Goal: Information Seeking & Learning: Check status

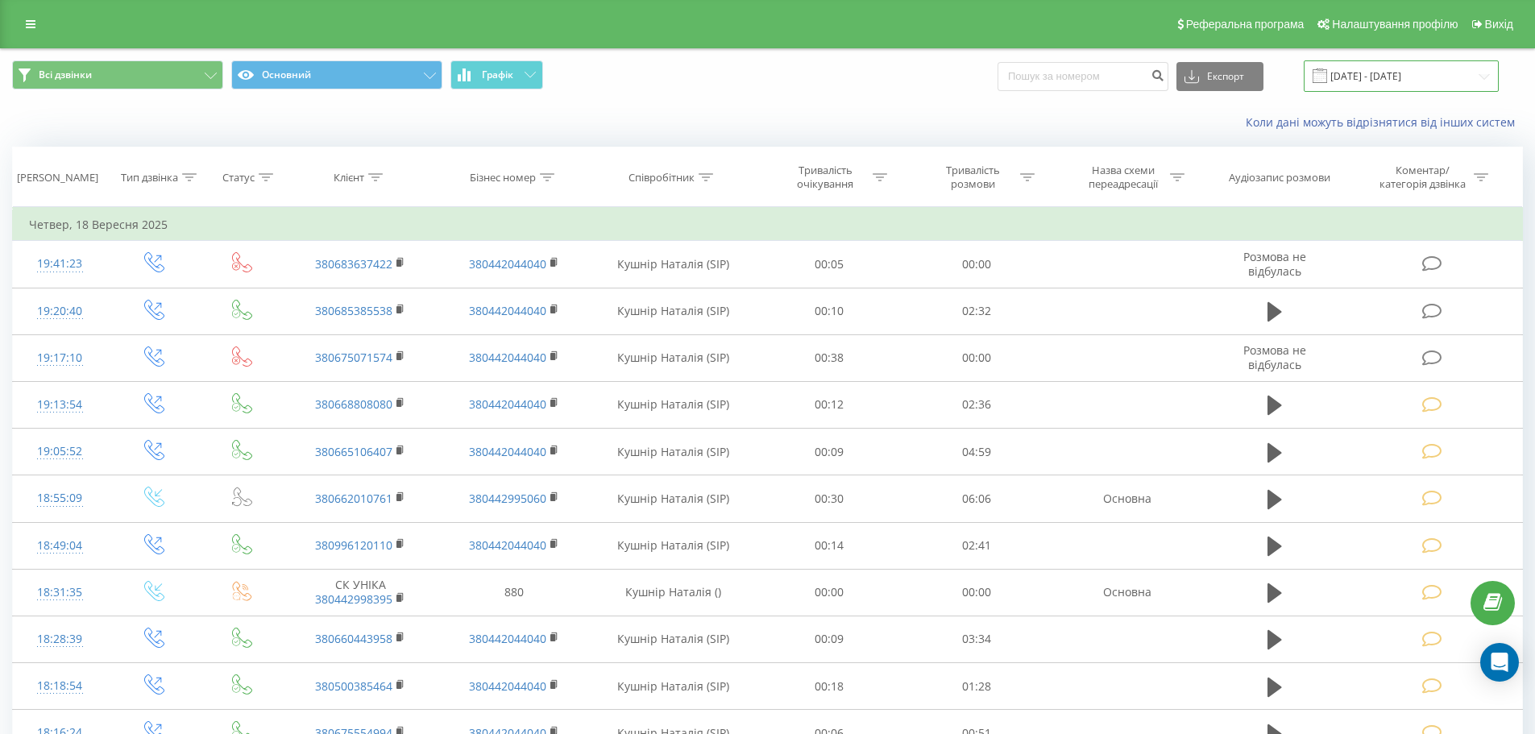
click at [1485, 78] on input "18.09.2025 - 18.09.2025" at bounding box center [1401, 75] width 195 height 31
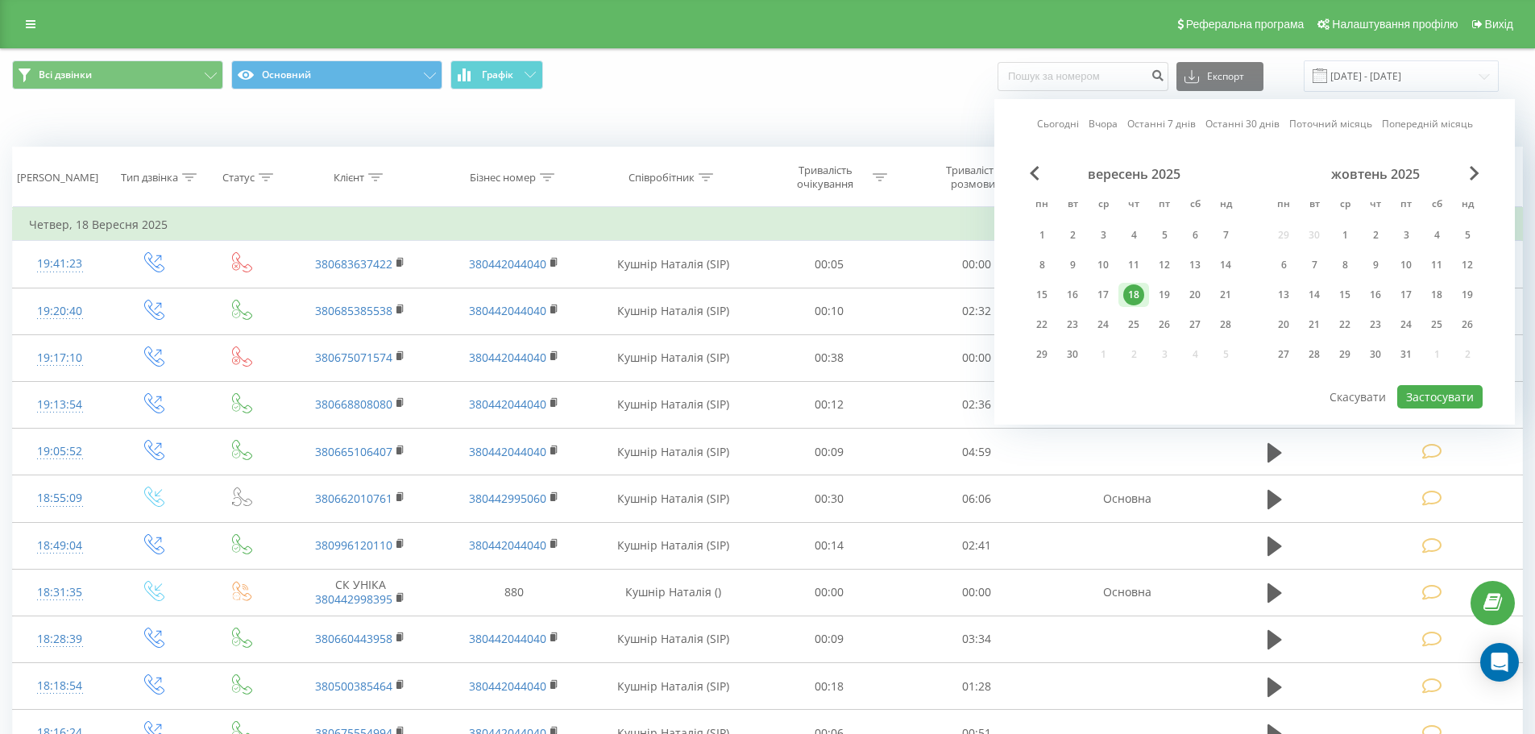
click at [1066, 124] on link "Сьогодні" at bounding box center [1058, 123] width 42 height 15
click at [1436, 399] on button "Застосувати" at bounding box center [1439, 396] width 85 height 23
type input "[DATE] - [DATE]"
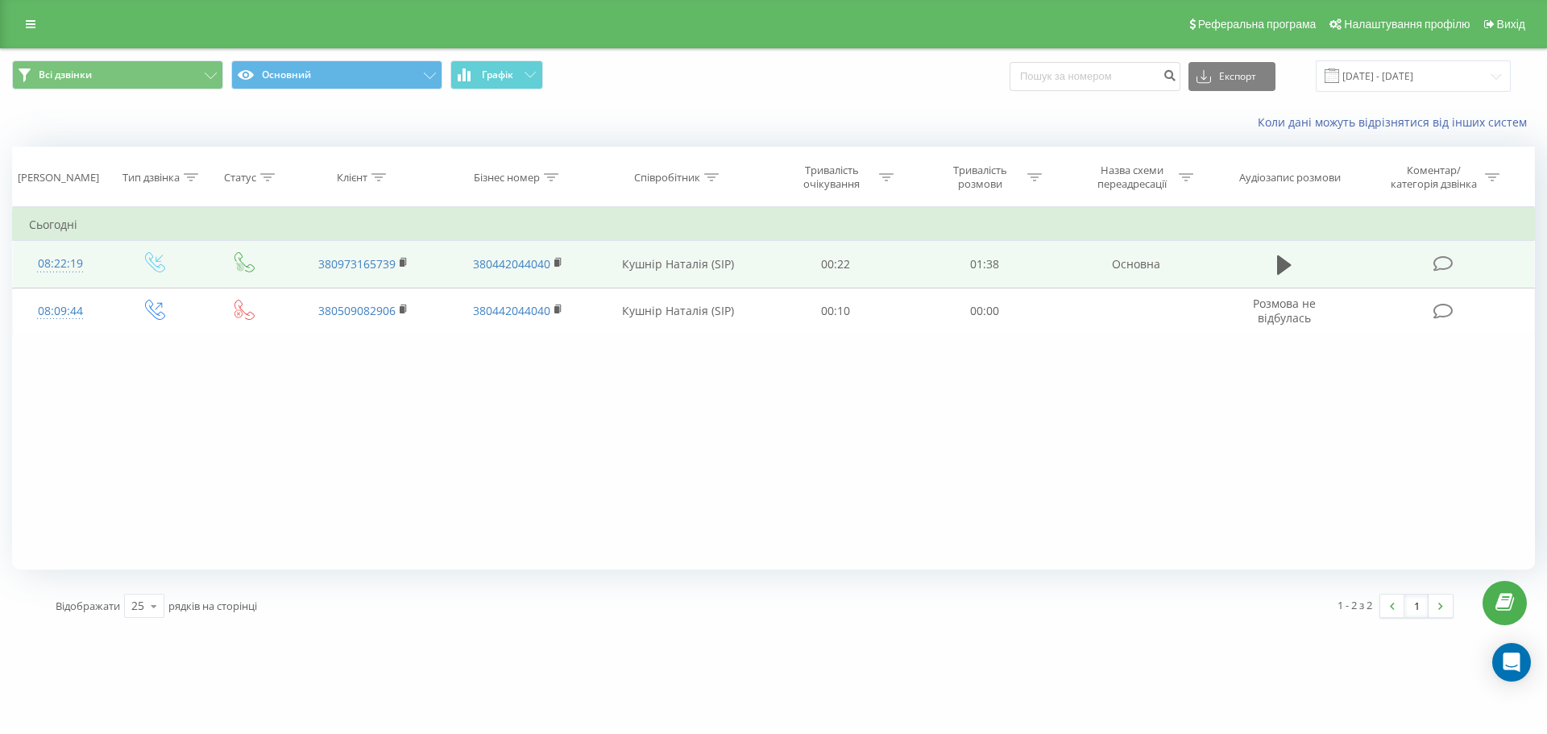
click at [1446, 262] on icon at bounding box center [1444, 263] width 20 height 17
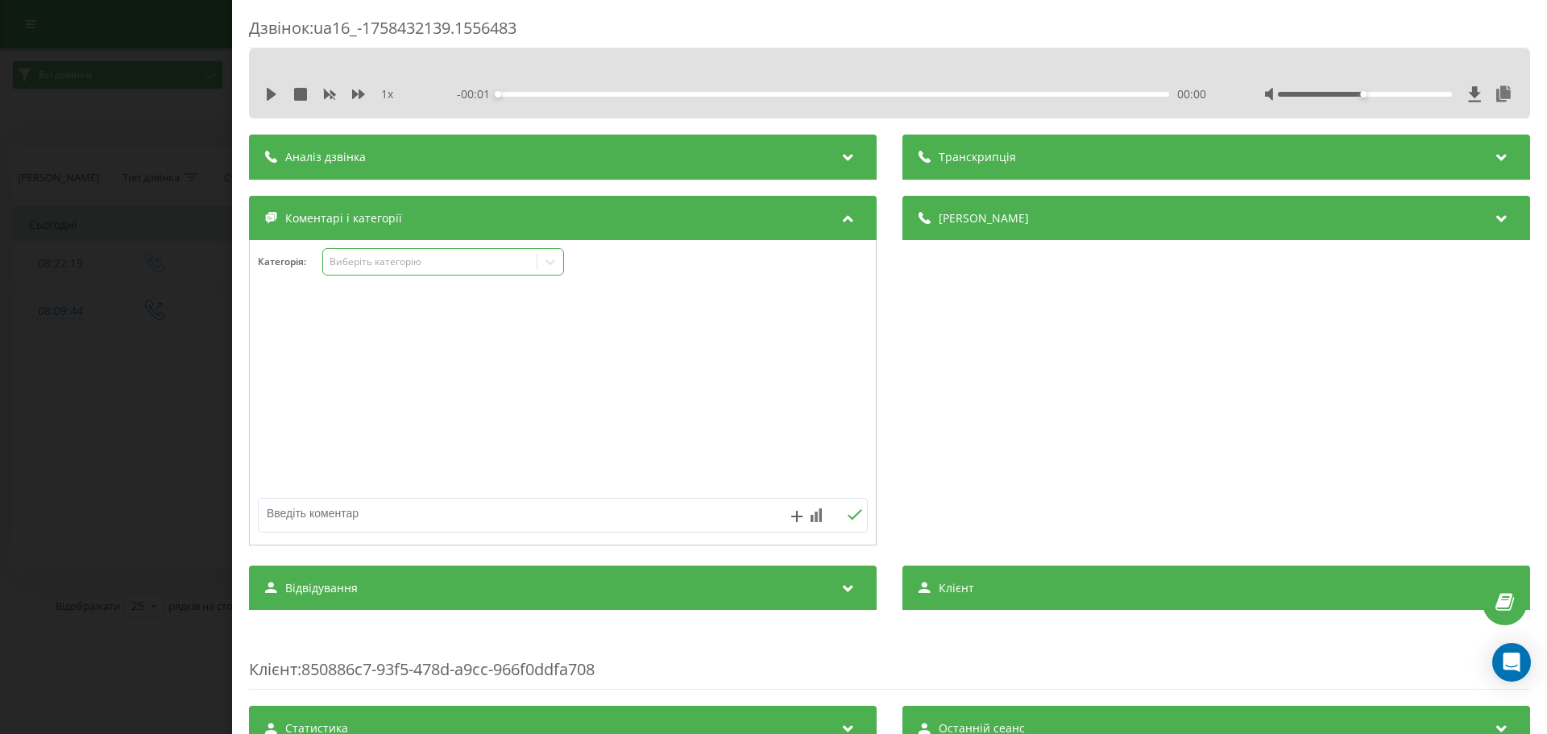
click at [558, 268] on icon at bounding box center [550, 262] width 16 height 16
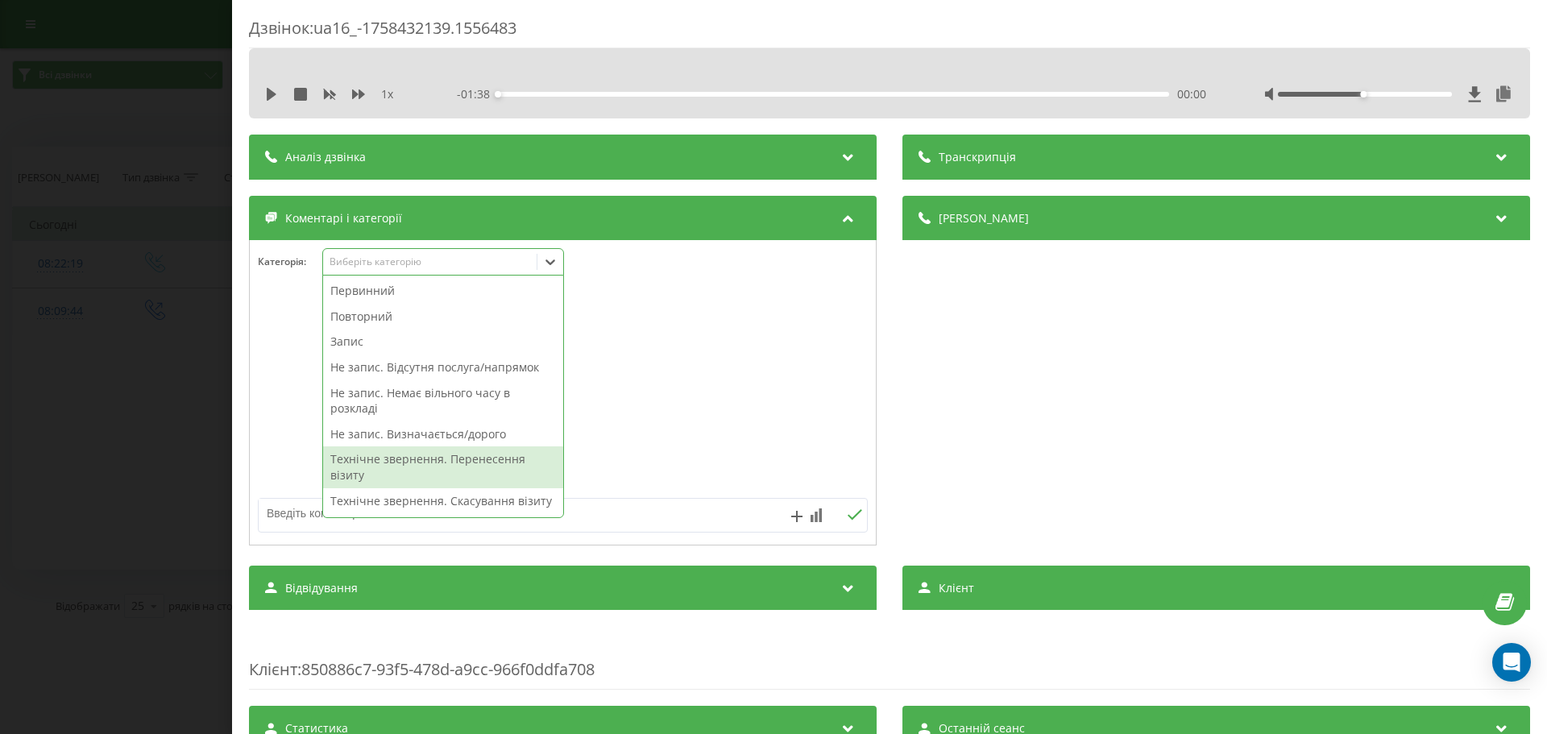
click at [434, 458] on div "Технічне звернення. Перенесення візиту" at bounding box center [443, 466] width 240 height 41
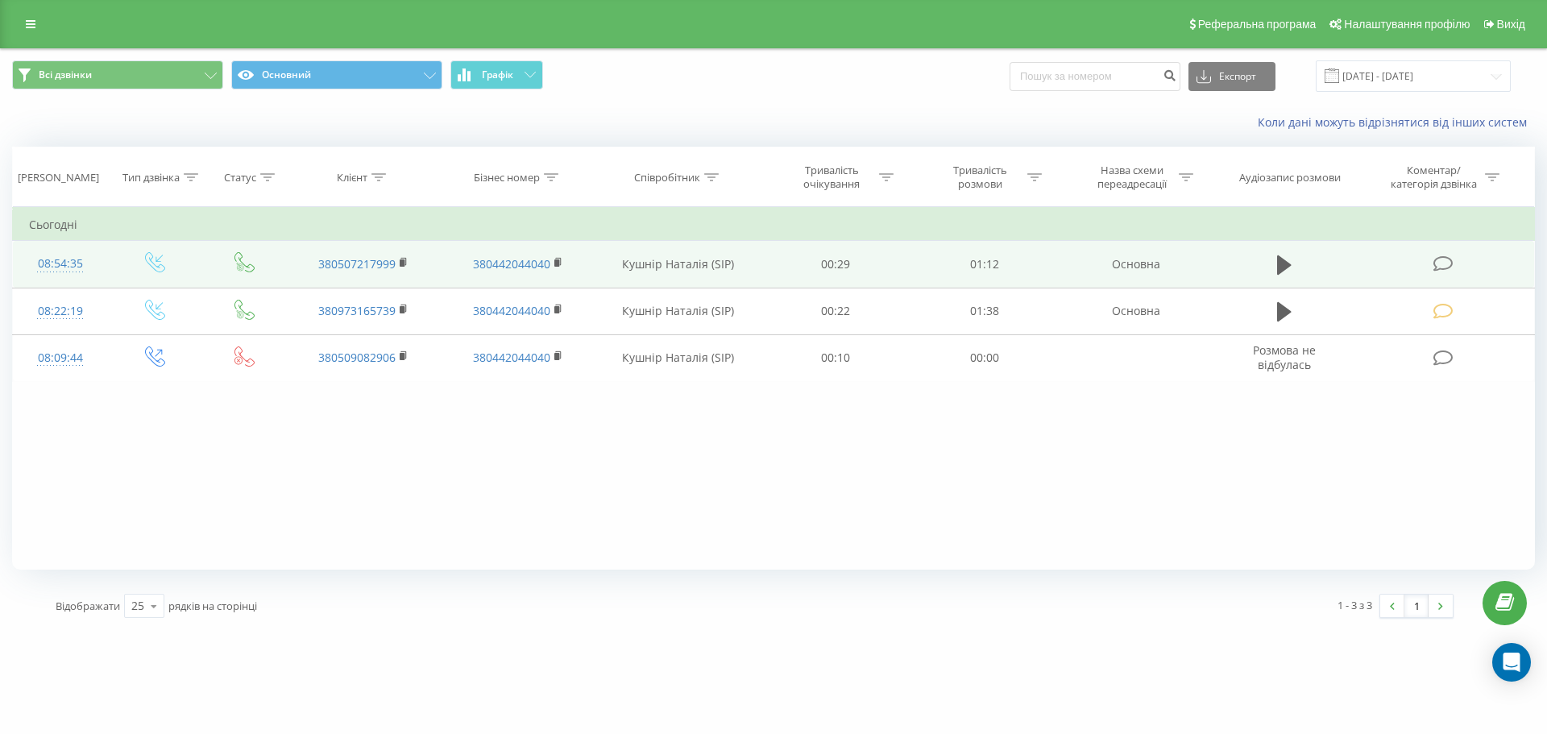
click at [1438, 263] on icon at bounding box center [1444, 263] width 20 height 17
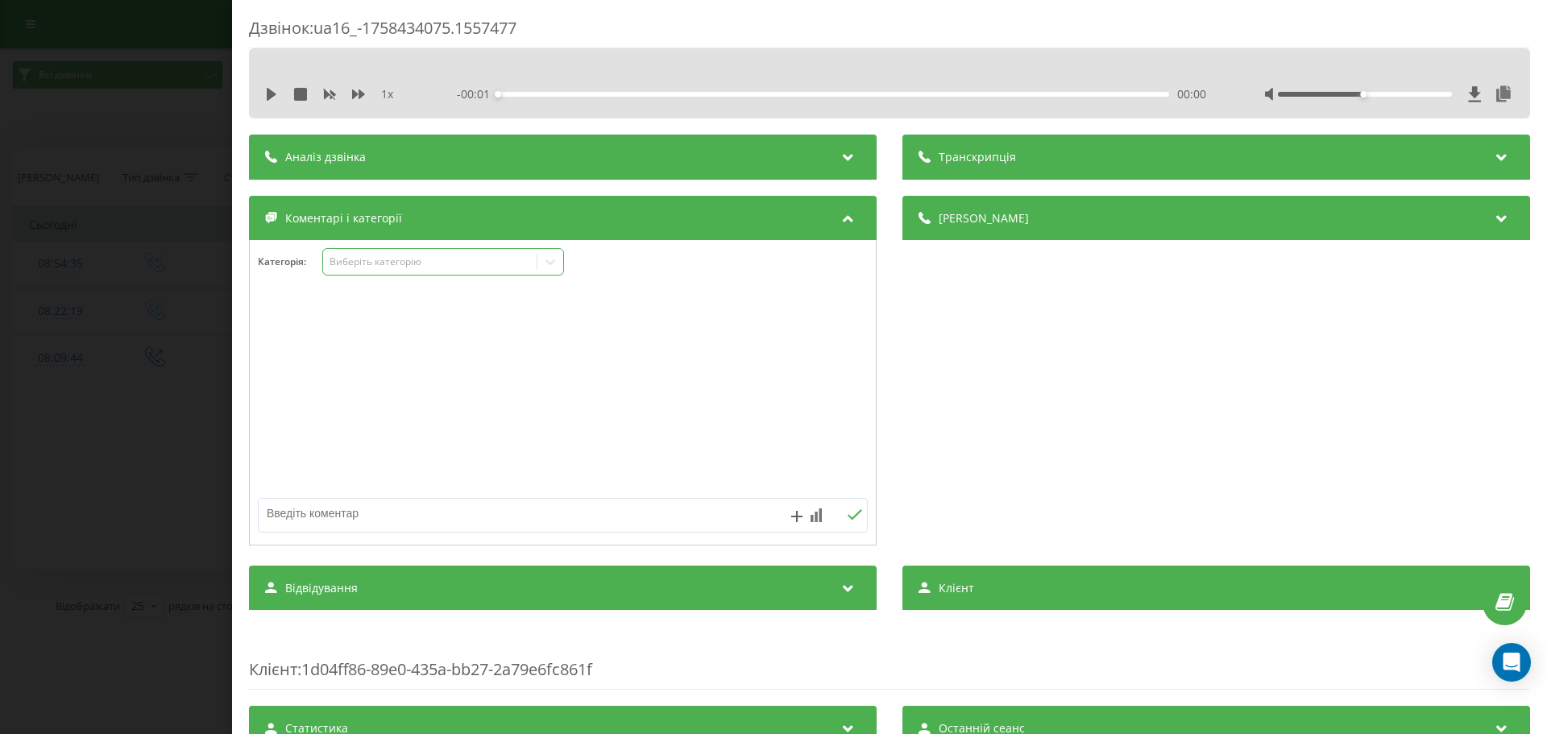
click at [554, 263] on icon at bounding box center [551, 262] width 10 height 6
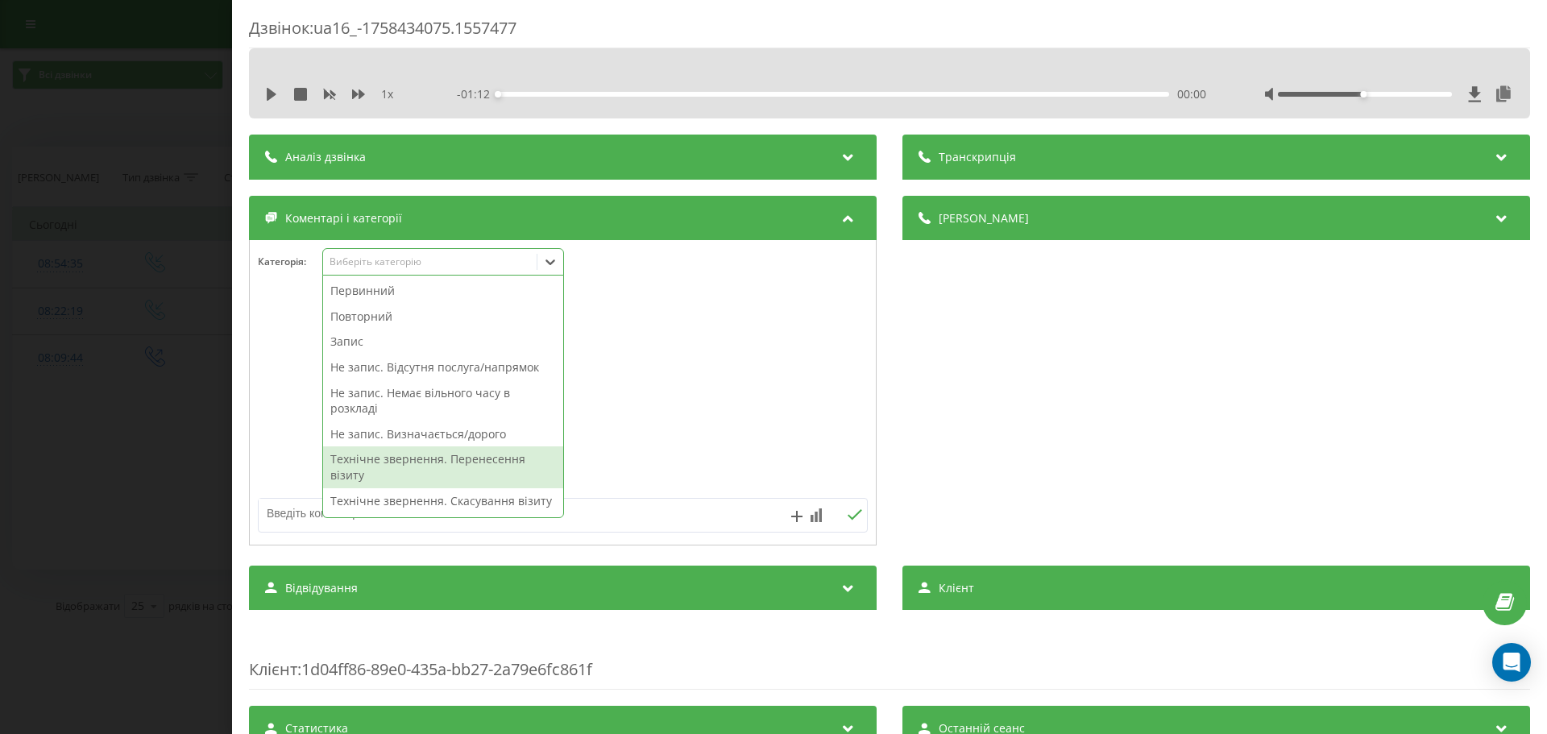
click at [390, 460] on div "Технічне звернення. Перенесення візиту" at bounding box center [443, 466] width 240 height 41
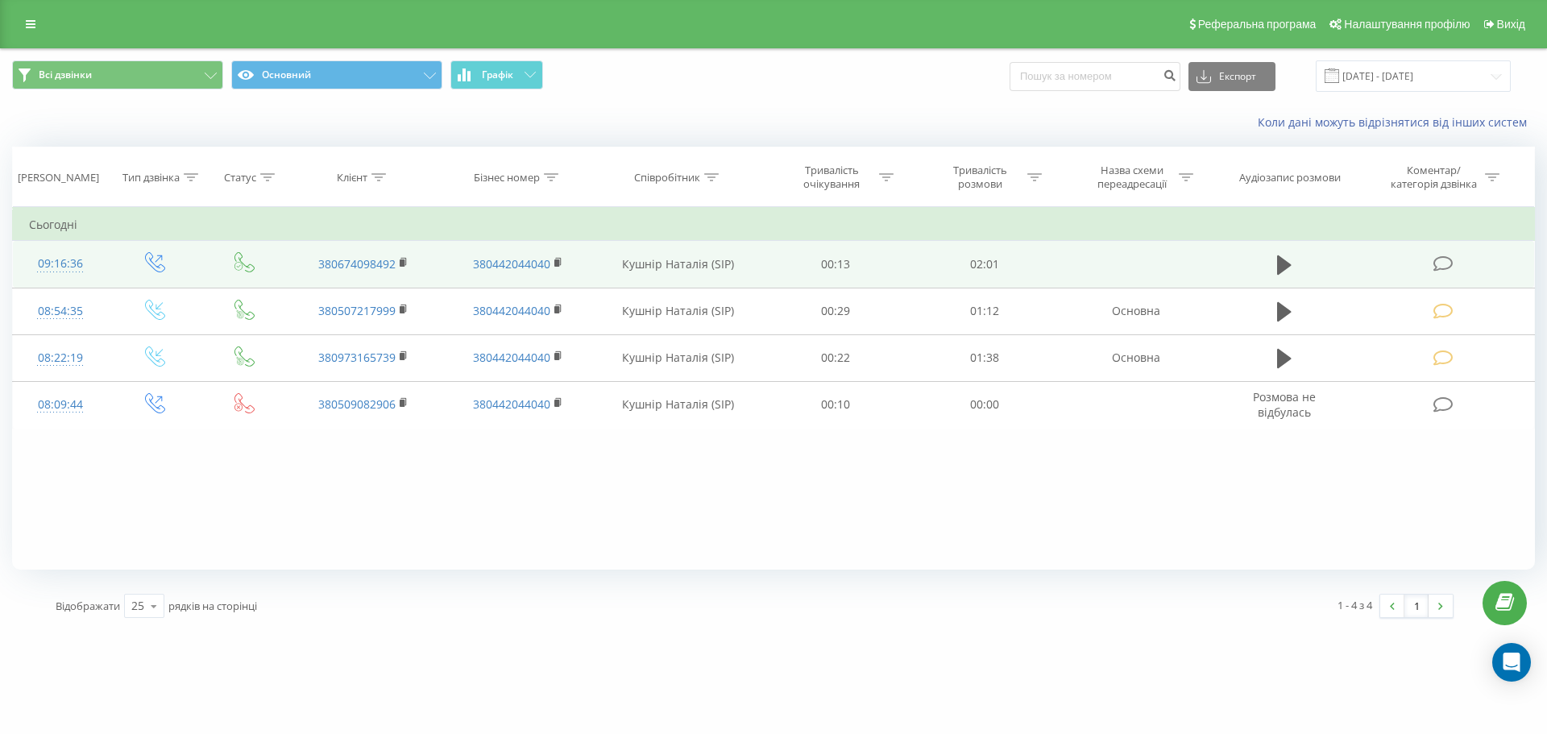
click at [1437, 263] on icon at bounding box center [1444, 263] width 20 height 17
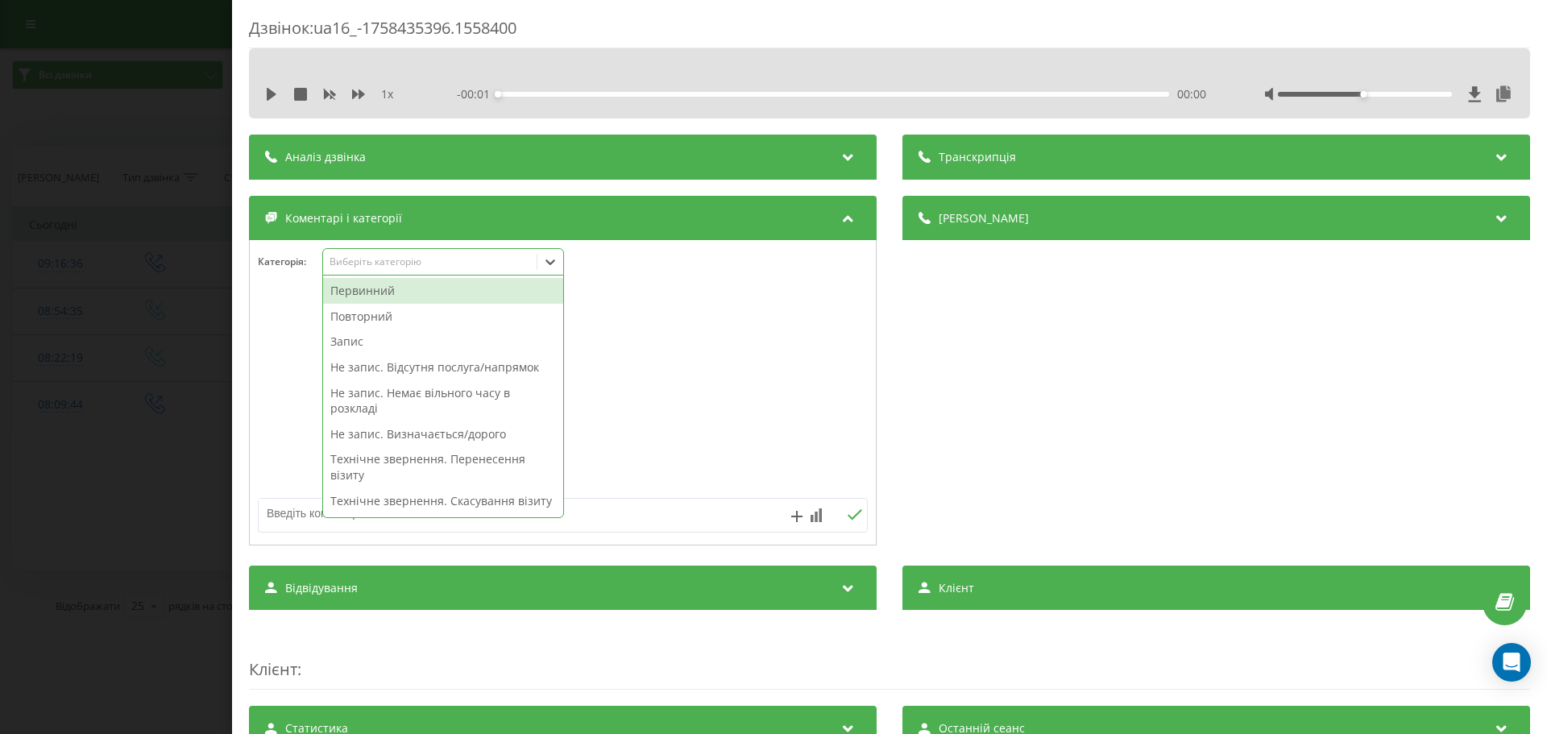
click at [556, 262] on icon at bounding box center [550, 262] width 16 height 16
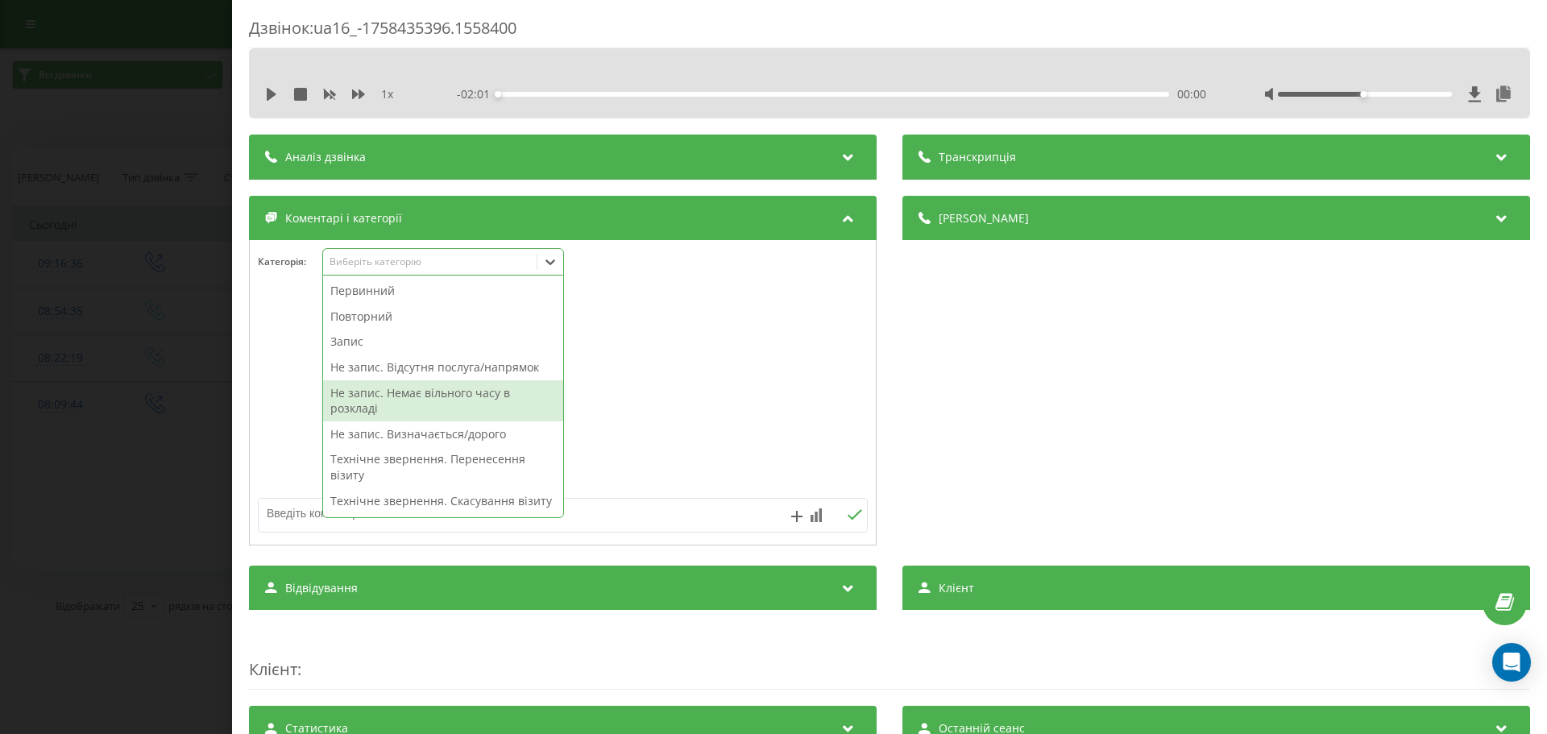
click at [381, 396] on div "Не запис. Немає вільного часу в розкладі" at bounding box center [443, 400] width 240 height 41
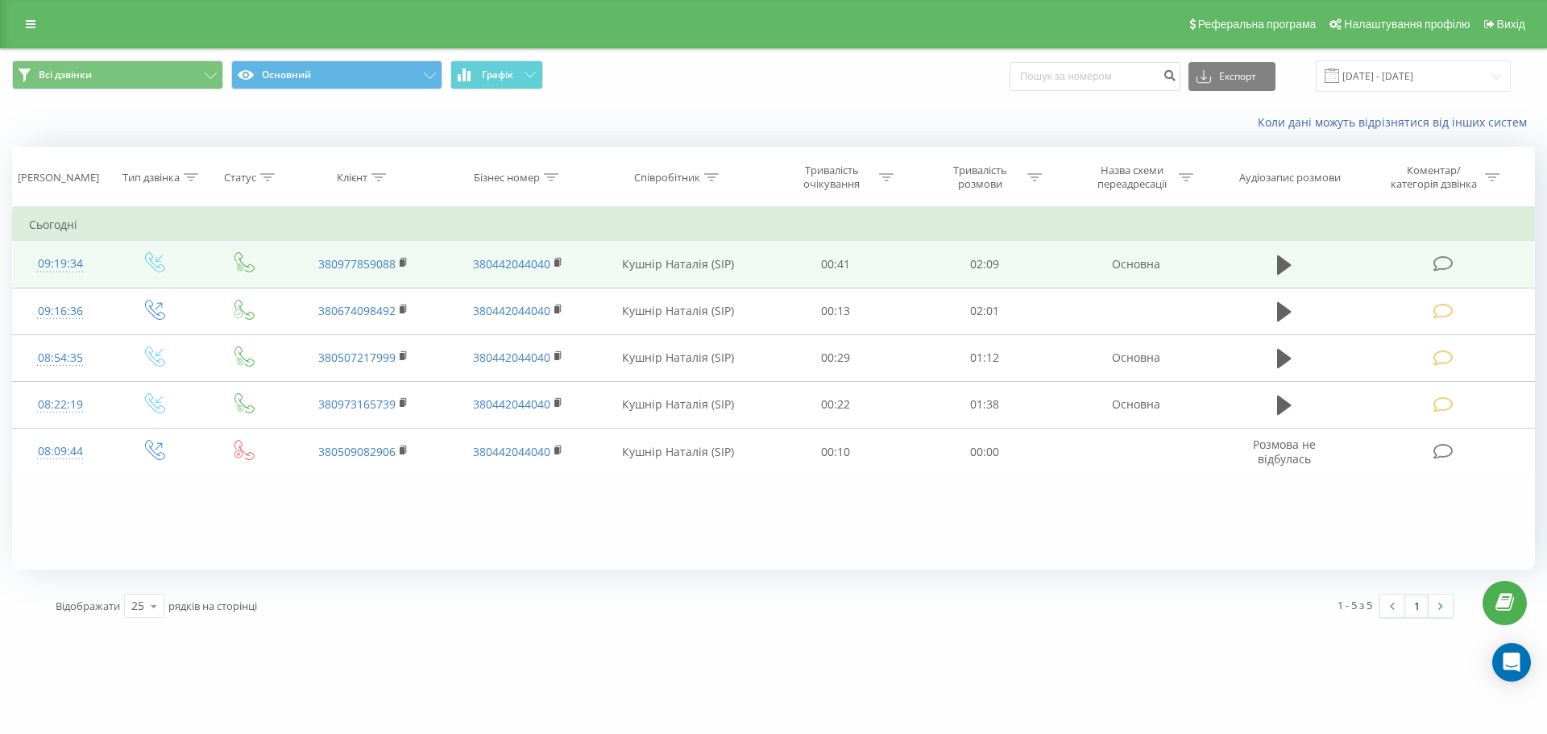
click at [1438, 263] on icon at bounding box center [1444, 263] width 20 height 17
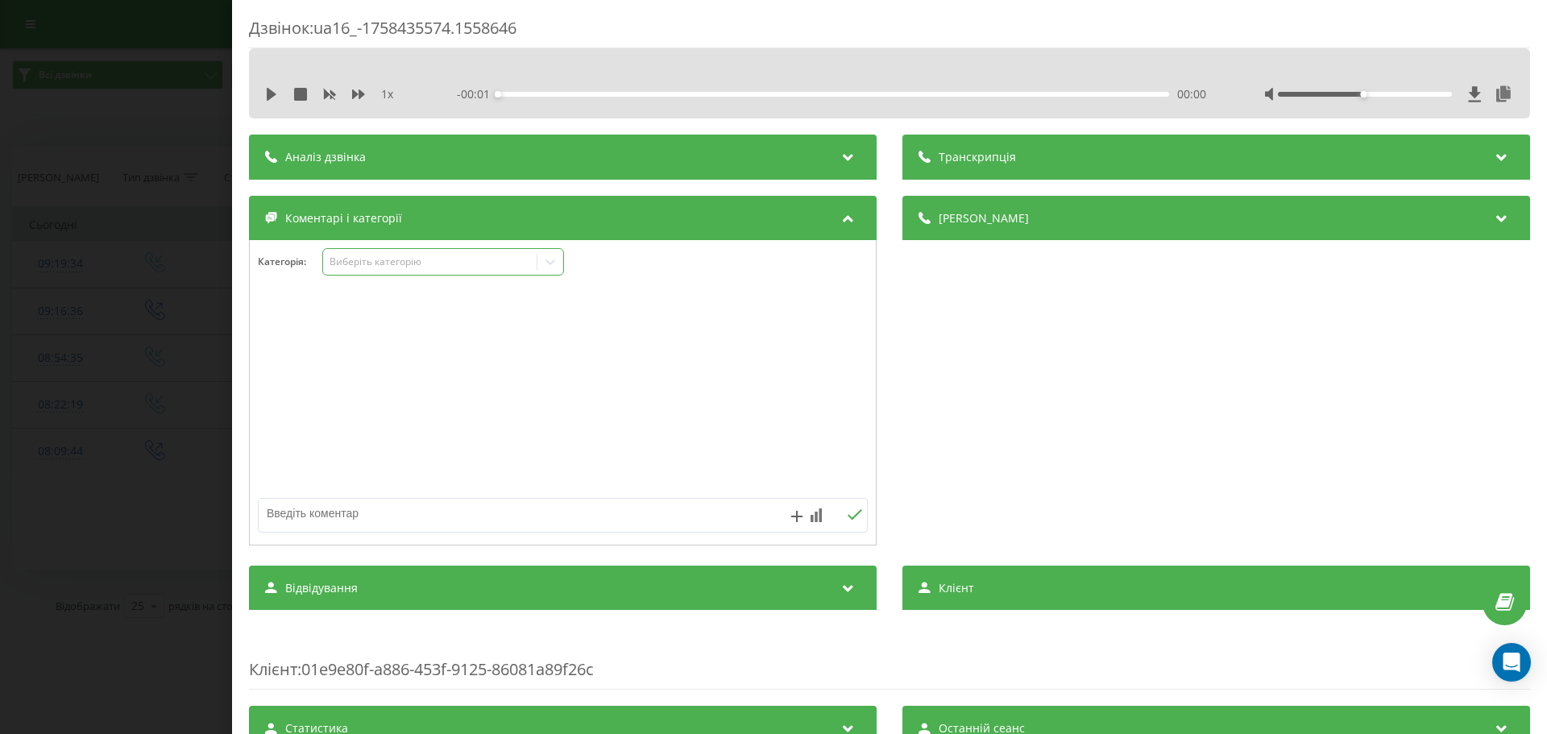
click at [556, 263] on icon at bounding box center [550, 262] width 16 height 16
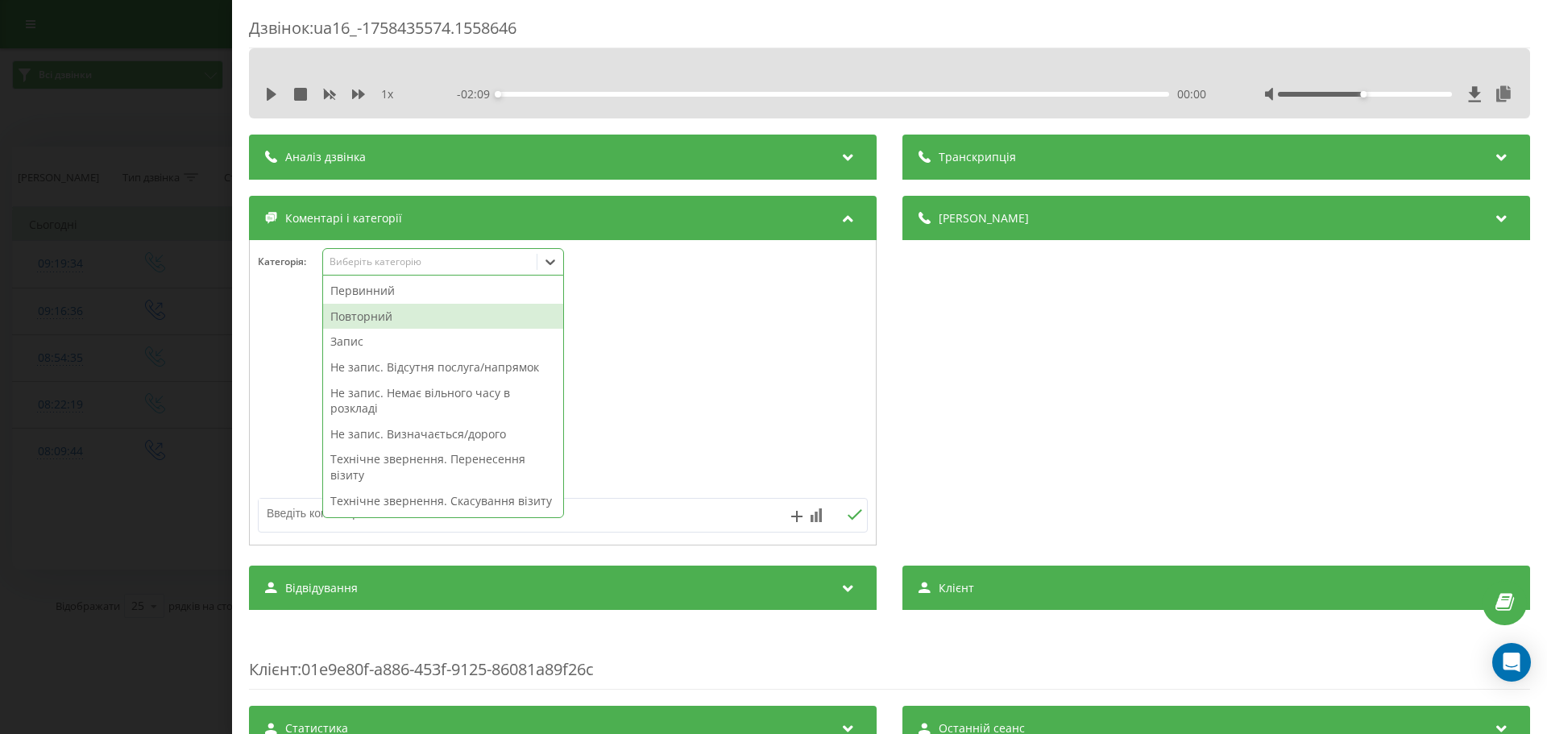
click at [384, 315] on div "Повторний" at bounding box center [443, 317] width 240 height 26
click at [362, 321] on div "Запис" at bounding box center [443, 317] width 240 height 26
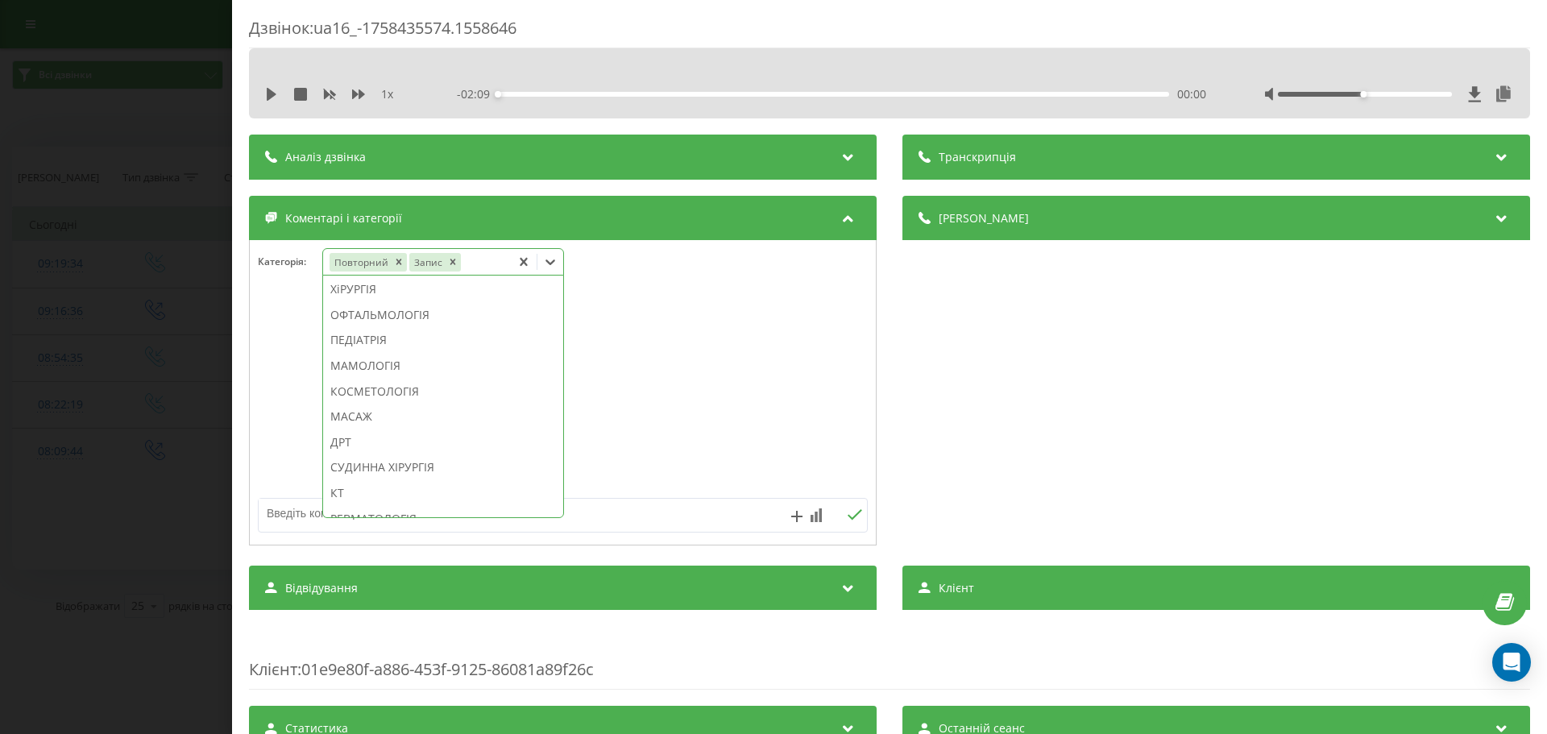
scroll to position [891, 0]
click at [413, 389] on div "КОСМЕТОЛОГІЯ" at bounding box center [443, 376] width 240 height 26
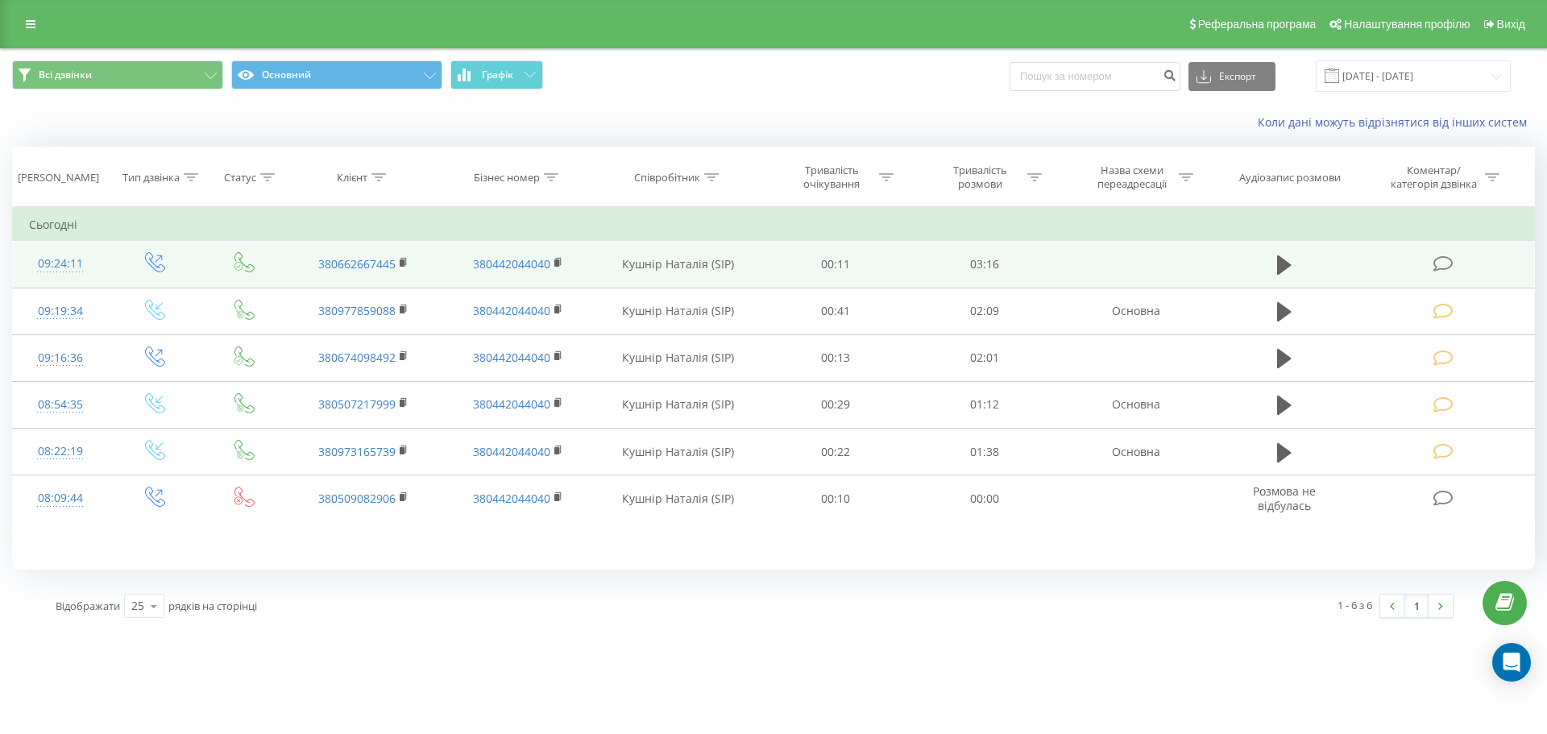
click at [1442, 259] on icon at bounding box center [1444, 263] width 20 height 17
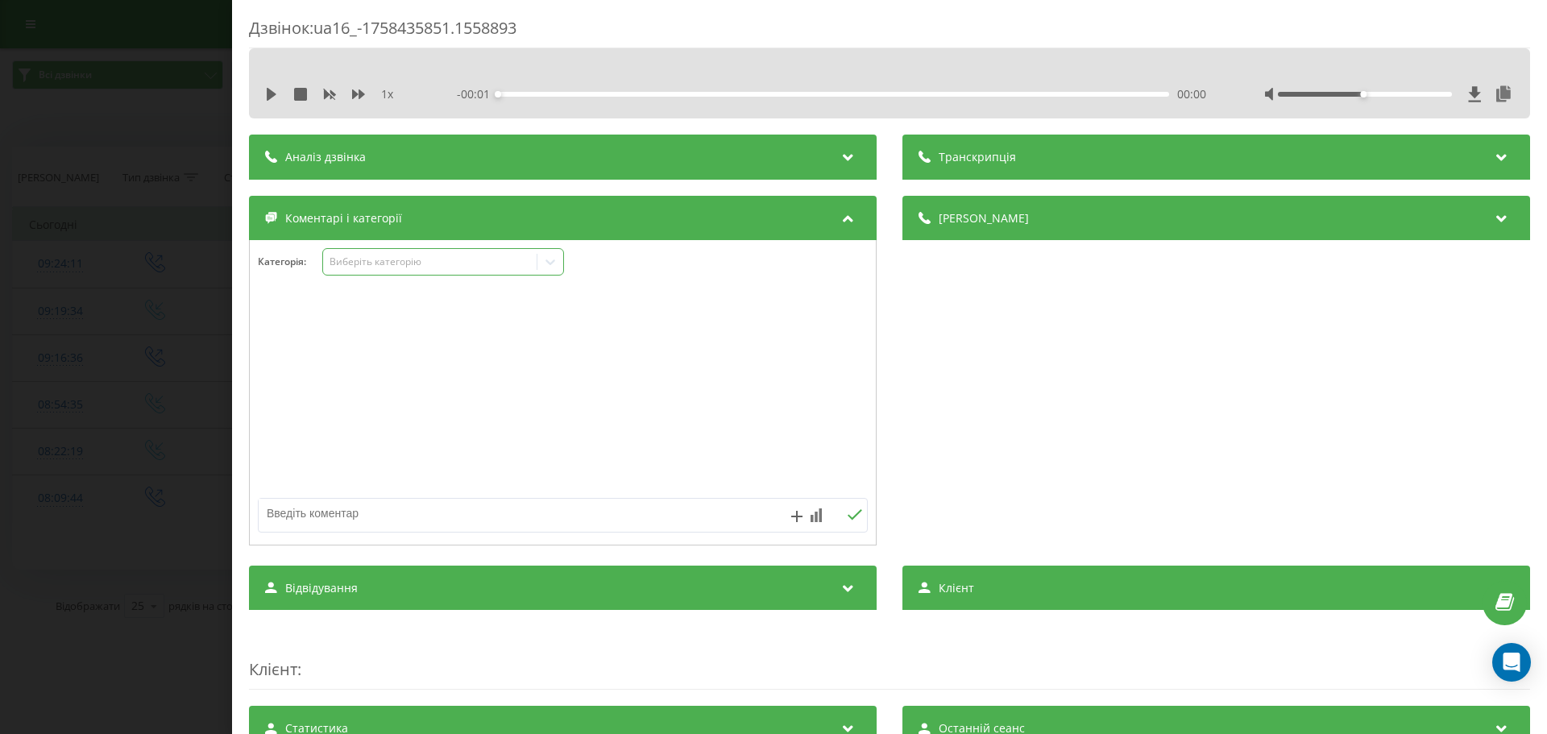
click at [550, 261] on icon at bounding box center [550, 262] width 16 height 16
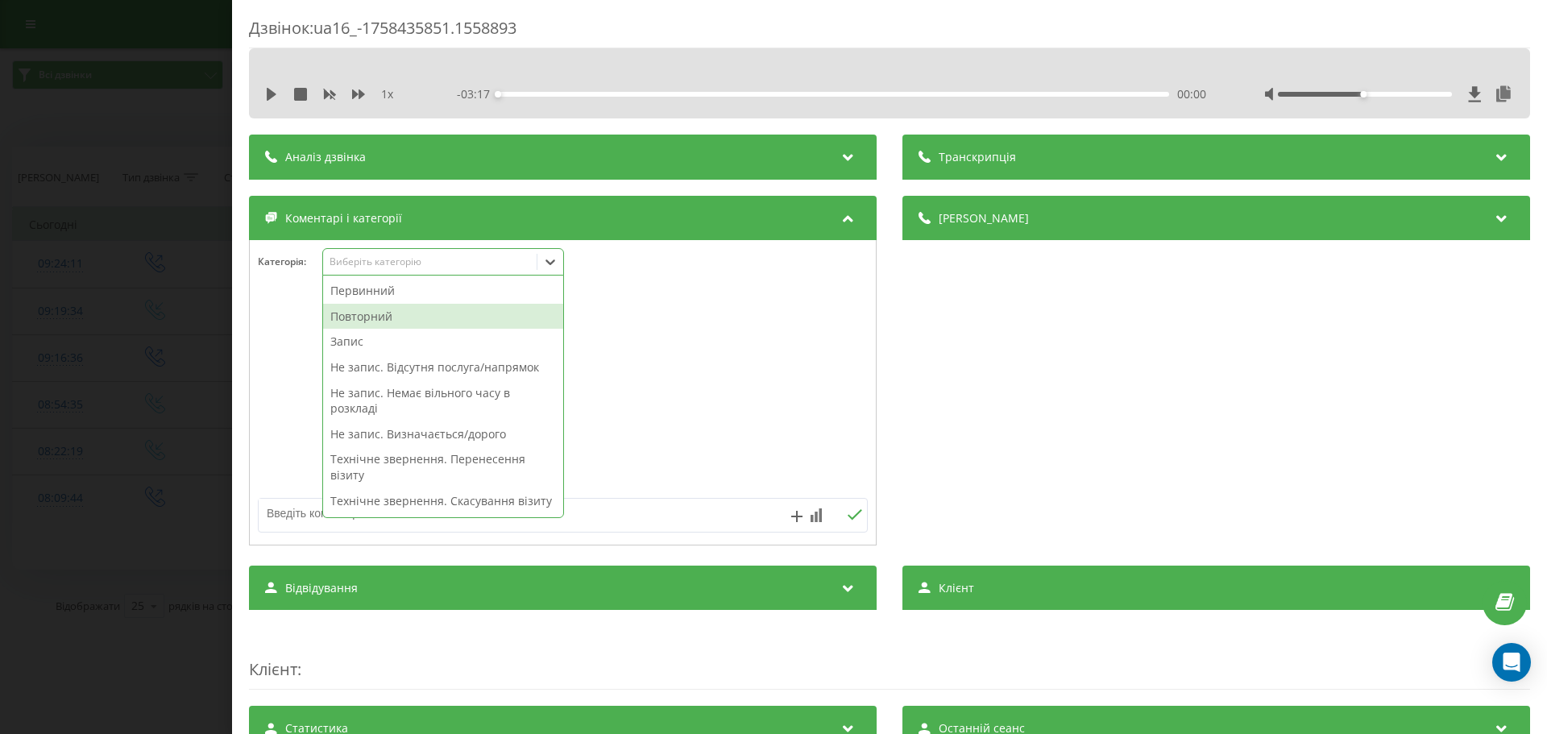
click at [396, 307] on div "Повторний" at bounding box center [443, 317] width 240 height 26
click at [352, 317] on div "Запис" at bounding box center [443, 317] width 240 height 26
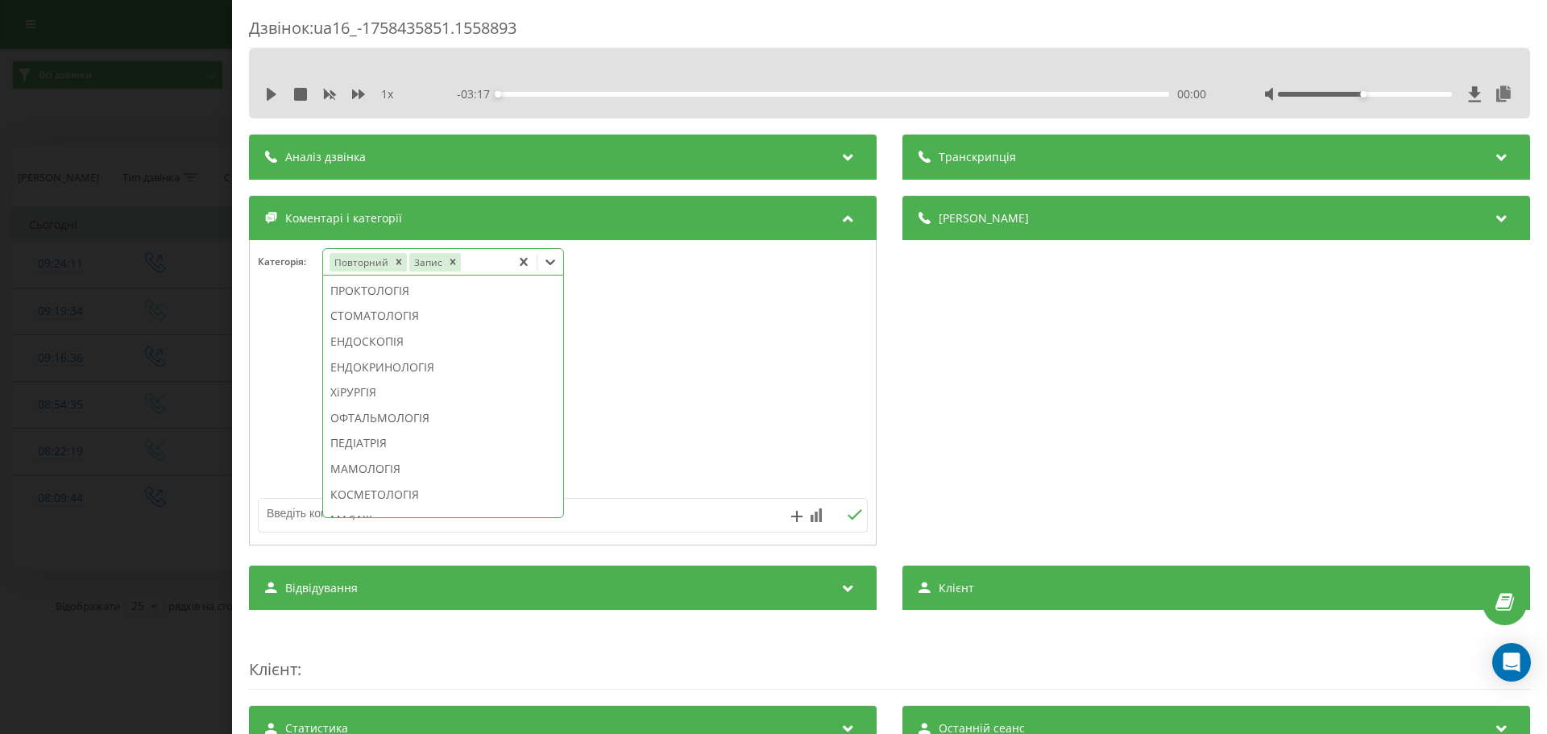
scroll to position [752, 0]
click at [437, 350] on div "СТОМАТОЛОГІЯ" at bounding box center [443, 337] width 240 height 26
